Goal: Book appointment/travel/reservation

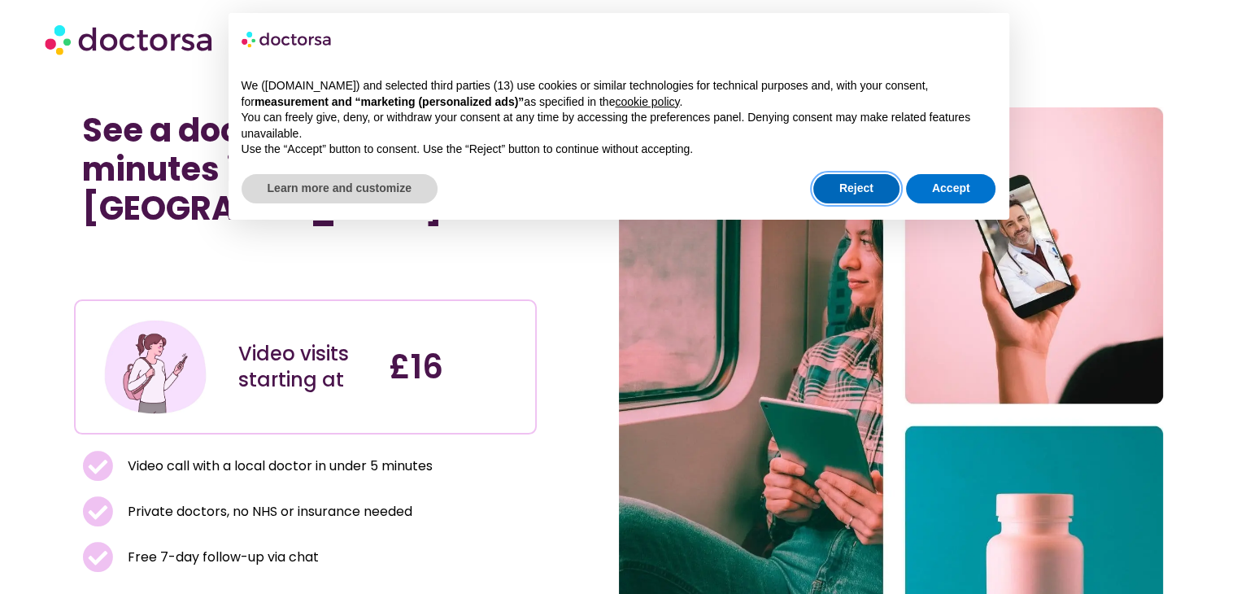
click at [864, 181] on button "Reject" at bounding box center [856, 188] width 86 height 29
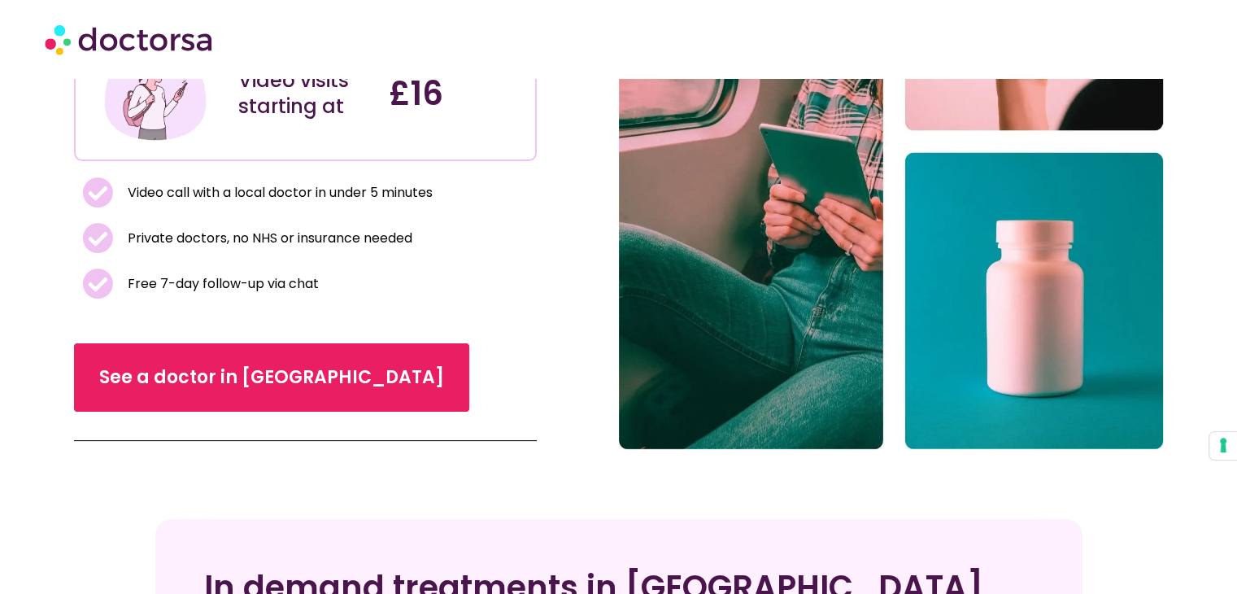
scroll to position [275, 0]
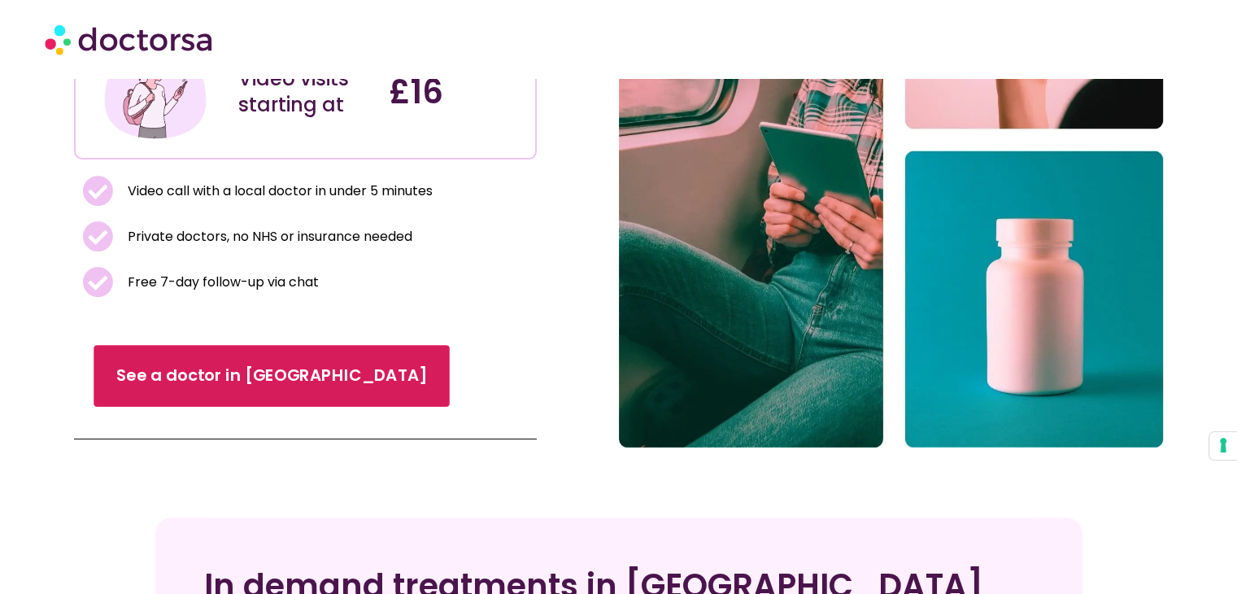
click at [146, 370] on link "See a doctor in UK" at bounding box center [271, 377] width 355 height 62
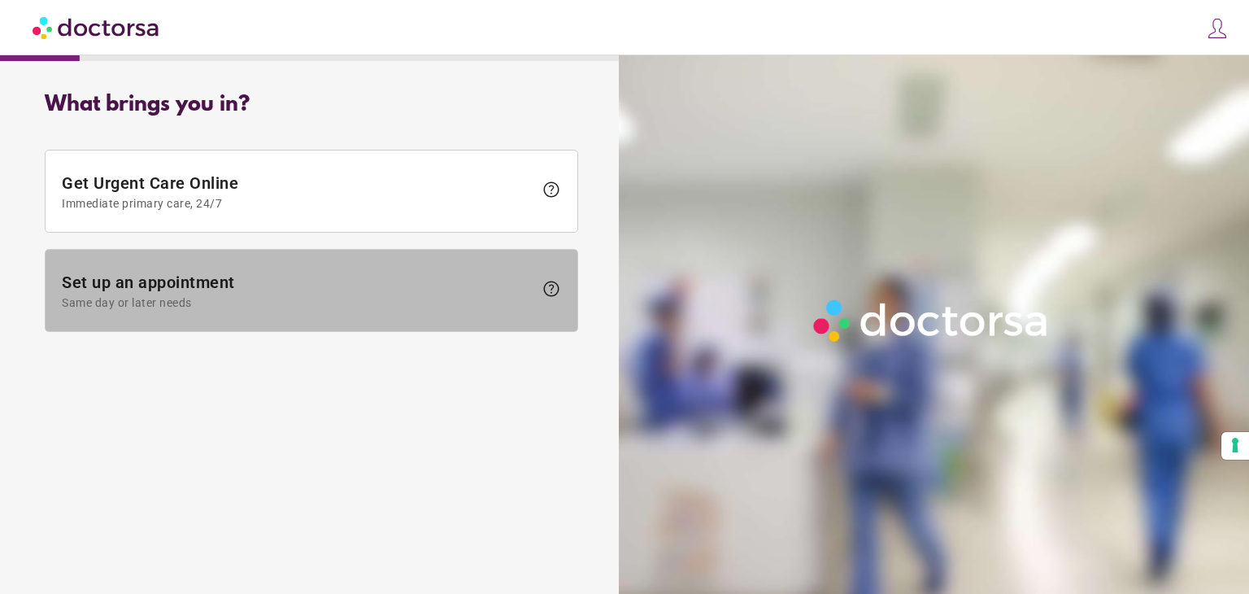
click at [473, 311] on span at bounding box center [312, 290] width 532 height 81
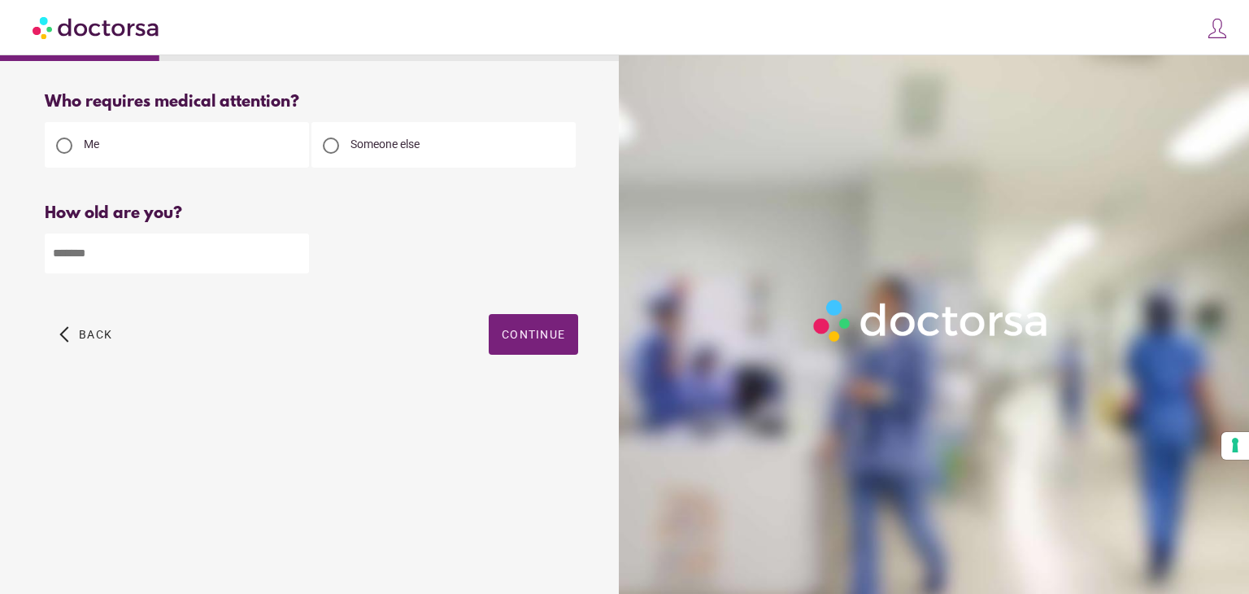
click at [237, 233] on div at bounding box center [311, 252] width 533 height 42
click at [221, 250] on input "number" at bounding box center [177, 253] width 264 height 40
type input "**"
click at [550, 341] on span "Continue" at bounding box center [533, 334] width 63 height 13
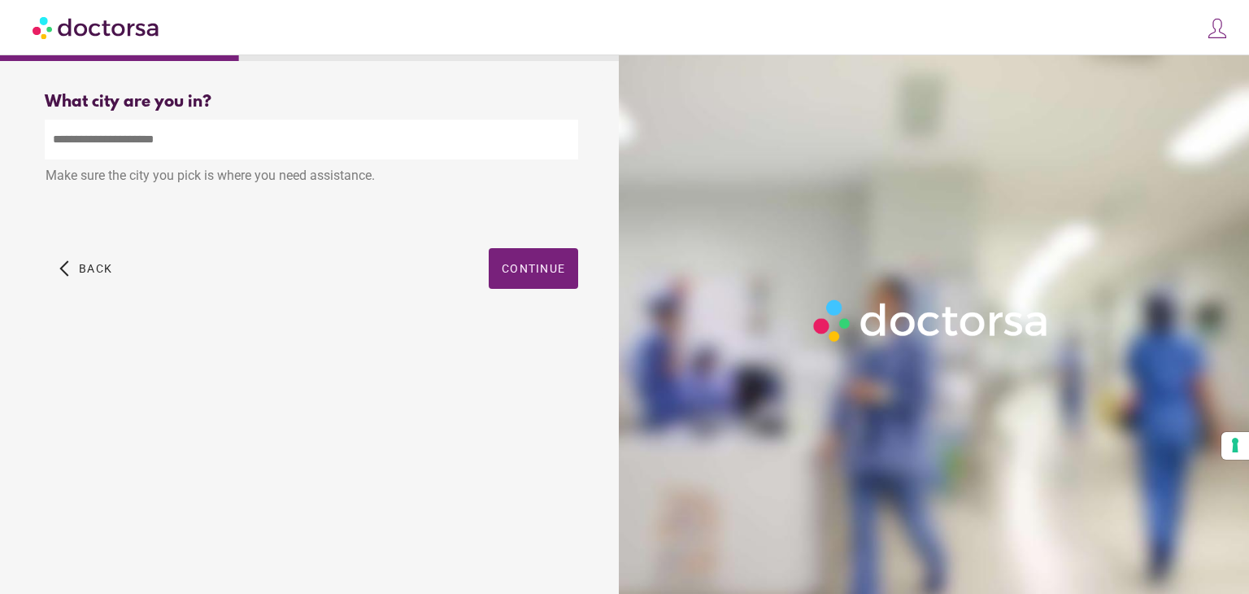
click at [337, 154] on input "text" at bounding box center [311, 140] width 533 height 40
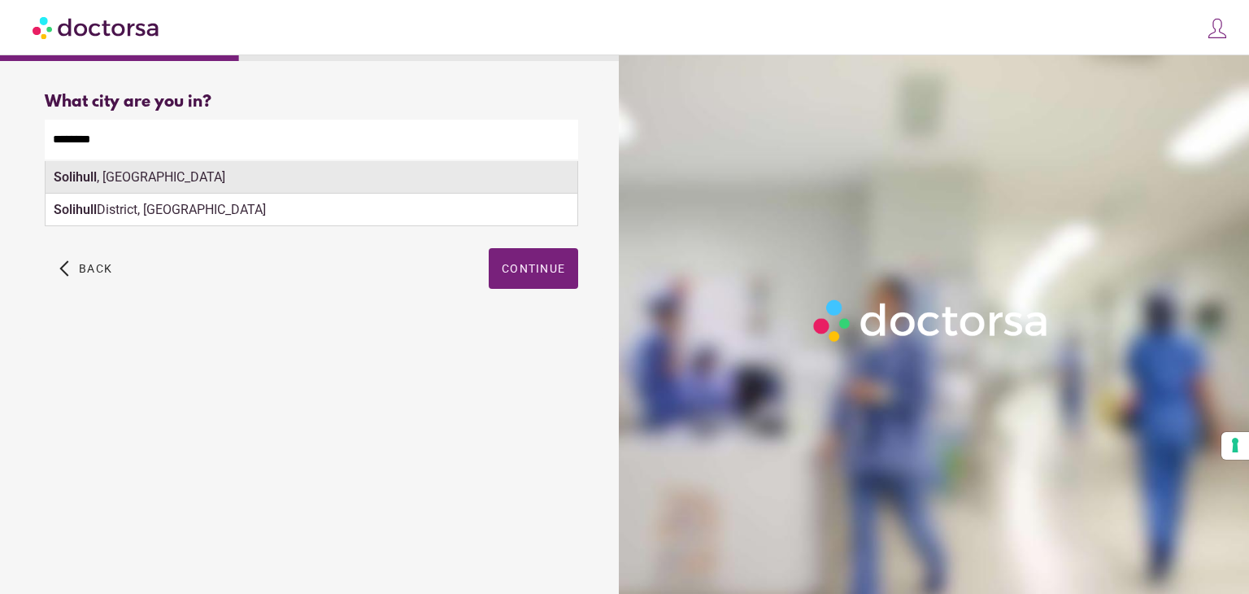
click at [421, 185] on div "Solihull , [GEOGRAPHIC_DATA]" at bounding box center [312, 177] width 532 height 33
type input "**********"
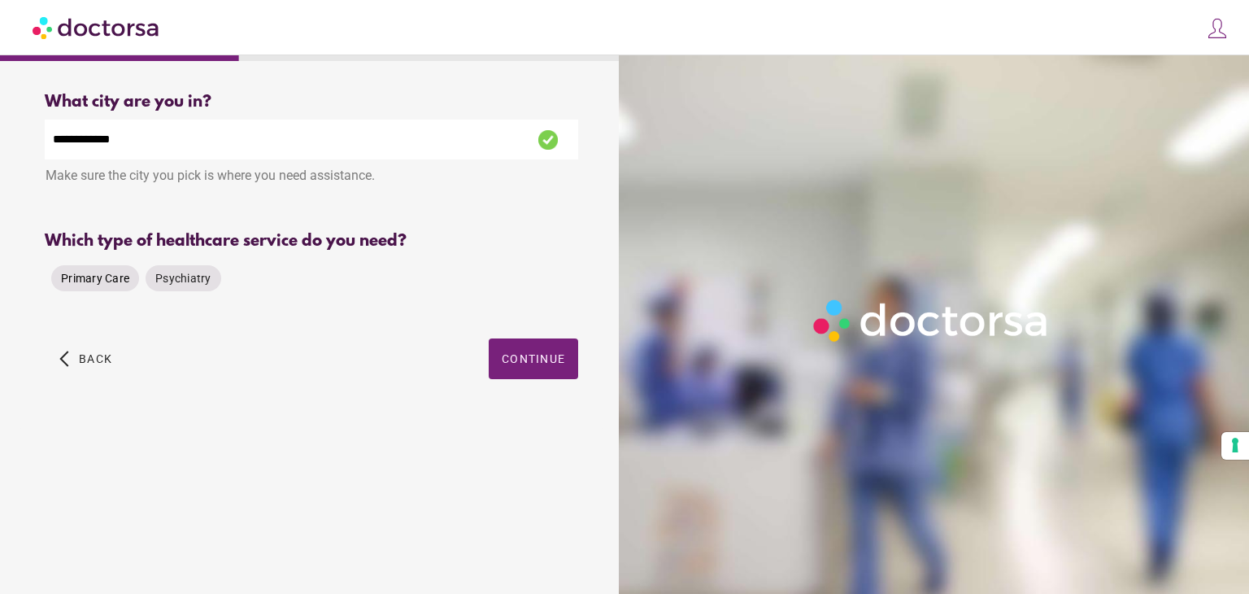
click at [98, 285] on span "Primary Care" at bounding box center [95, 278] width 68 height 13
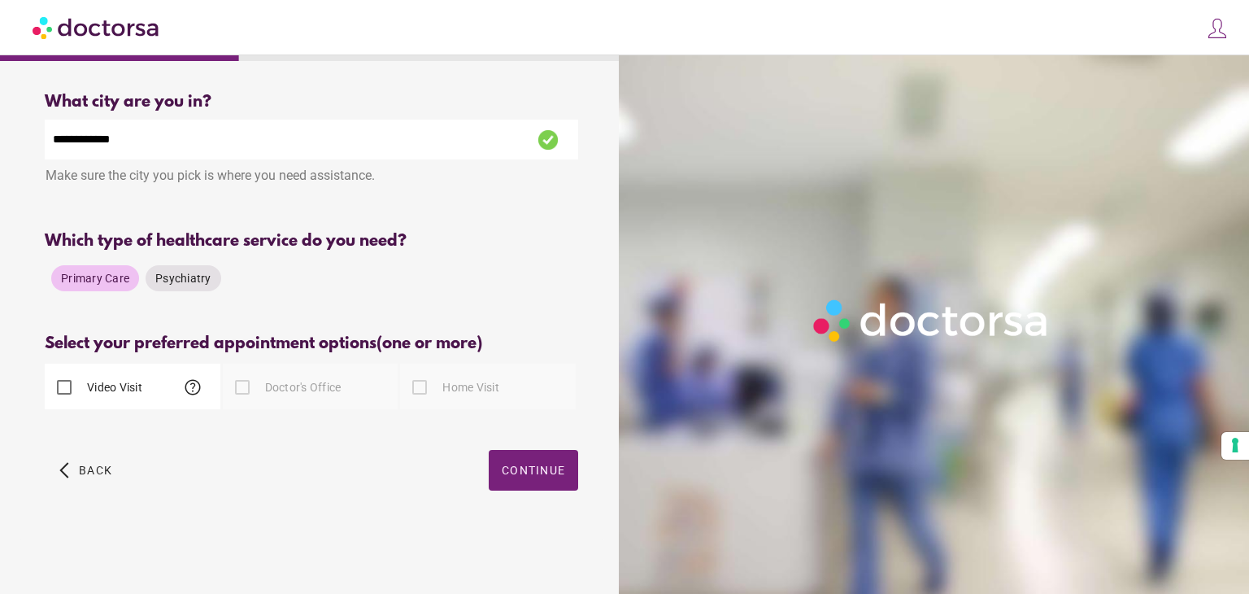
click at [156, 381] on div "Video Visit help" at bounding box center [133, 387] width 176 height 46
click at [541, 464] on span "button" at bounding box center [533, 470] width 89 height 41
